Goal: Task Accomplishment & Management: Use online tool/utility

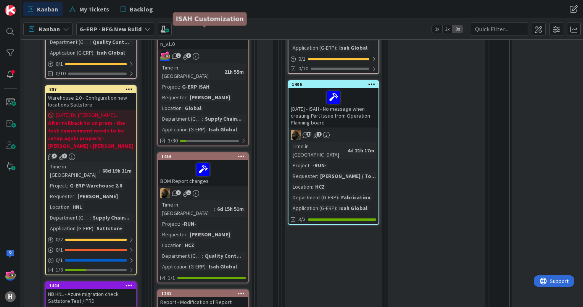
scroll to position [305, 0]
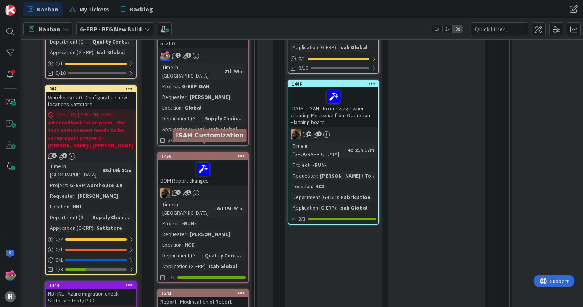
click at [176, 153] on div "1456" at bounding box center [204, 155] width 87 height 5
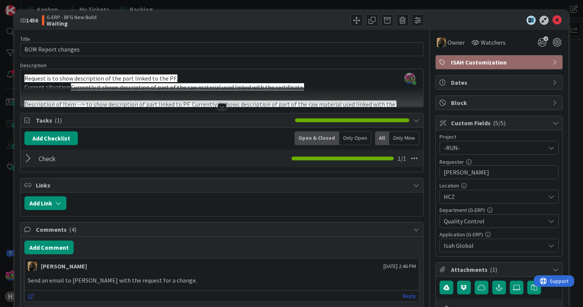
click at [221, 107] on div at bounding box center [222, 106] width 8 height 6
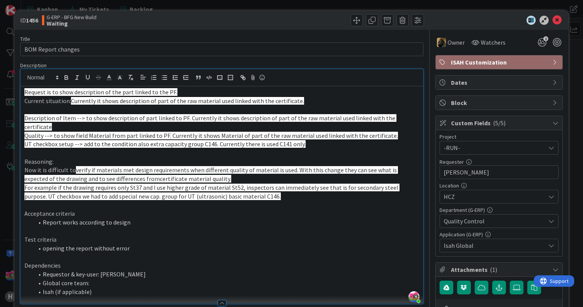
click at [556, 18] on div at bounding box center [495, 20] width 135 height 9
click at [553, 18] on icon at bounding box center [557, 20] width 9 height 9
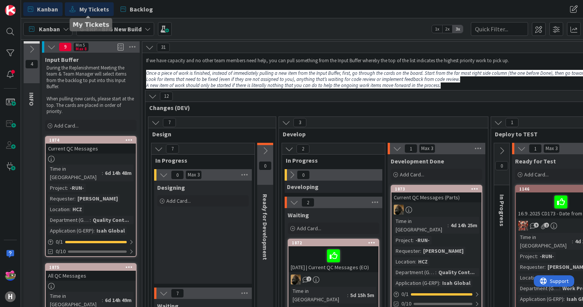
click at [89, 11] on span "My Tickets" at bounding box center [94, 9] width 30 height 9
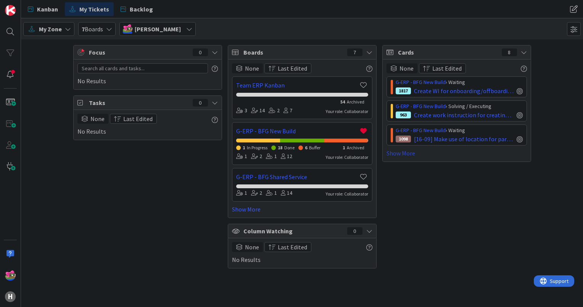
click at [407, 153] on link "Show More" at bounding box center [457, 152] width 140 height 9
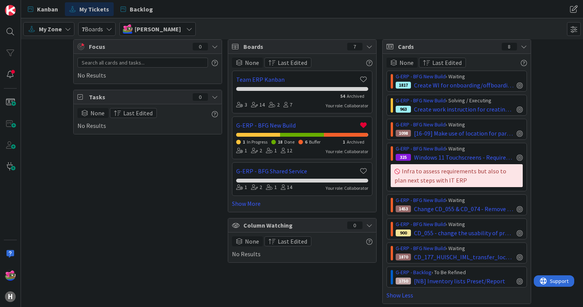
scroll to position [7, 0]
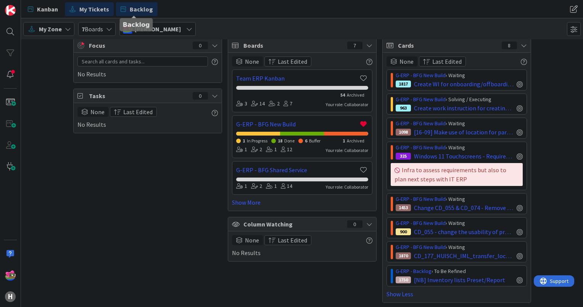
click at [149, 8] on span "Backlog" at bounding box center [141, 9] width 23 height 9
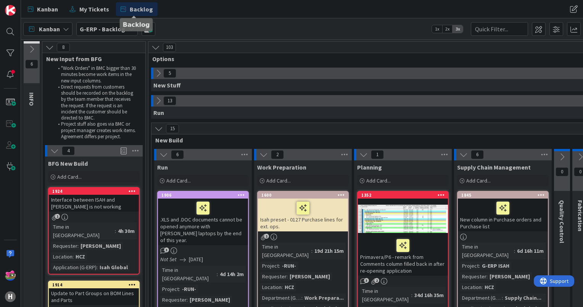
click at [157, 77] on button at bounding box center [158, 73] width 10 height 10
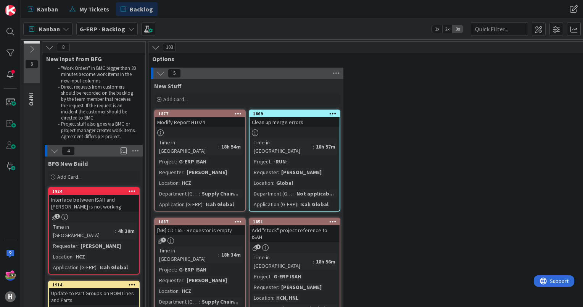
click at [318, 126] on div "Clean up merge errors" at bounding box center [295, 122] width 90 height 10
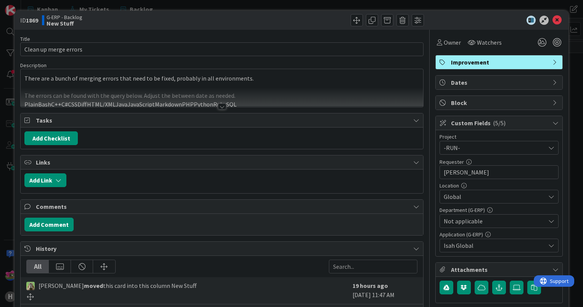
click at [218, 104] on div at bounding box center [222, 106] width 8 height 6
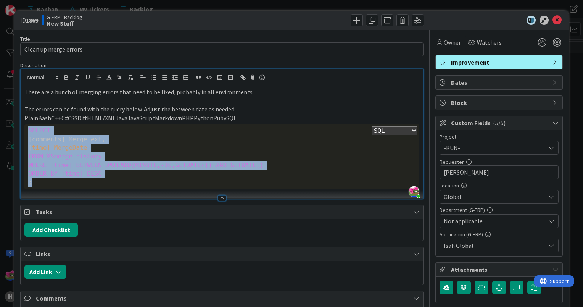
drag, startPoint x: 47, startPoint y: 184, endPoint x: 21, endPoint y: 132, distance: 58.4
click at [21, 132] on div "There are a bunch of merging errors that need to be fixed, probably in all envi…" at bounding box center [222, 142] width 403 height 112
click at [406, 126] on select "Plain Bash C++ C# CSS Diff HTML/XML Java JavaScript Markdown PHP Python Ruby SQL" at bounding box center [394, 130] width 45 height 9
click at [372, 126] on select "Plain Bash C++ C# CSS Diff HTML/XML Java JavaScript Markdown PHP Python Ruby SQL" at bounding box center [394, 130] width 45 height 9
click at [391, 129] on select "Plain Bash C++ C# CSS Diff HTML/XML Java JavaScript Markdown PHP Python Ruby SQL" at bounding box center [394, 130] width 45 height 9
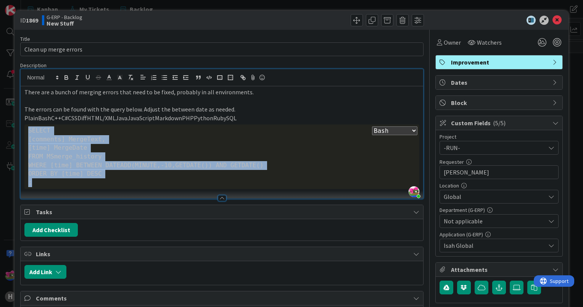
click at [372, 126] on select "Plain Bash C++ C# CSS Diff HTML/XML Java JavaScript Markdown PHP Python Ruby SQL" at bounding box center [394, 130] width 45 height 9
drag, startPoint x: 386, startPoint y: 128, endPoint x: 386, endPoint y: 133, distance: 4.6
click at [386, 128] on select "Plain Bash C++ C# CSS Diff HTML/XML Java JavaScript Markdown PHP Python Ruby SQL" at bounding box center [394, 130] width 45 height 9
select select "sql"
click at [372, 126] on select "Plain Bash C++ C# CSS Diff HTML/XML Java JavaScript Markdown PHP Python Ruby SQL" at bounding box center [394, 130] width 45 height 9
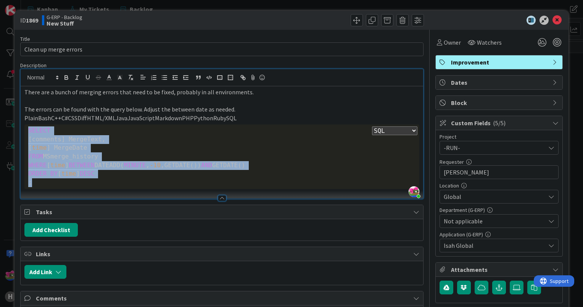
click at [201, 164] on span "AND" at bounding box center [206, 164] width 11 height 7
drag, startPoint x: 55, startPoint y: 182, endPoint x: 19, endPoint y: 129, distance: 64.3
click at [19, 129] on div "ID 1869 G-ERP - Backlog New Stuff Title 21 / 128 Clean up merge errors Descript…" at bounding box center [292, 260] width 554 height 498
copy div "SELECT [comments] MergeText, [ time ] MergeDate FROM MSmerge_history WHERE [ ti…"
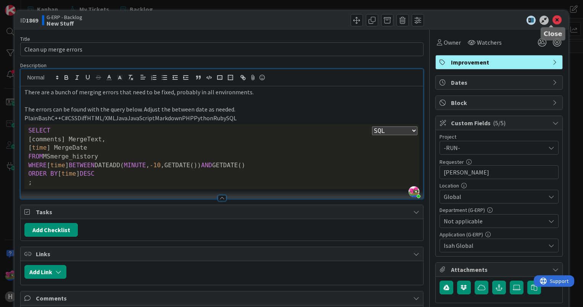
click at [553, 20] on icon at bounding box center [557, 20] width 9 height 9
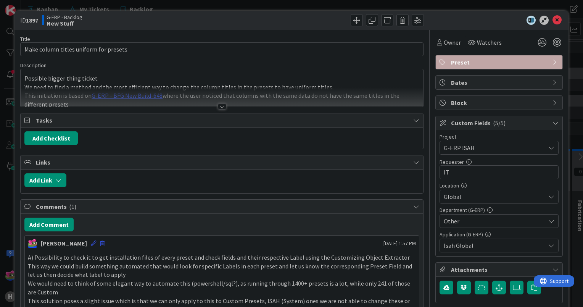
click at [221, 108] on div at bounding box center [222, 106] width 8 height 6
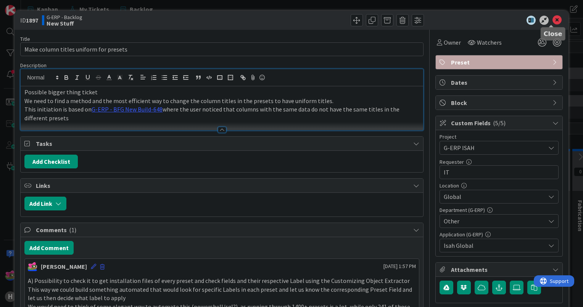
click at [553, 21] on icon at bounding box center [557, 20] width 9 height 9
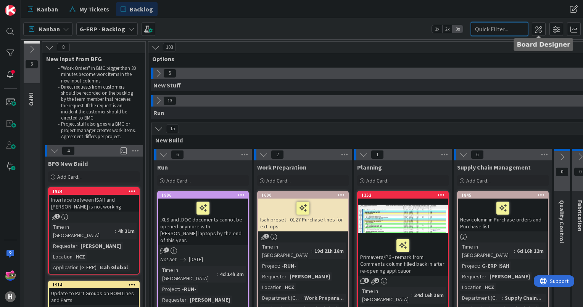
click at [503, 27] on input "text" at bounding box center [499, 29] width 57 height 14
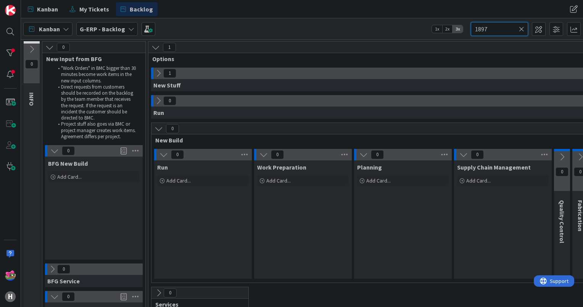
type input "1897"
click at [158, 76] on icon at bounding box center [158, 73] width 8 height 8
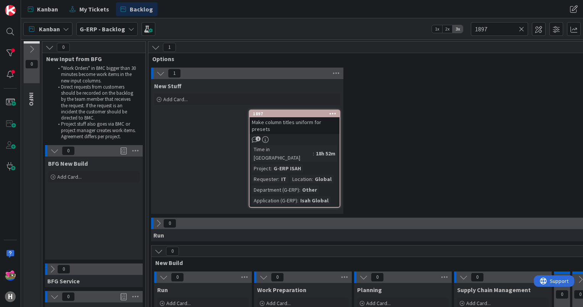
click at [521, 26] on icon at bounding box center [521, 29] width 5 height 7
